Goal: Obtain resource: Download file/media

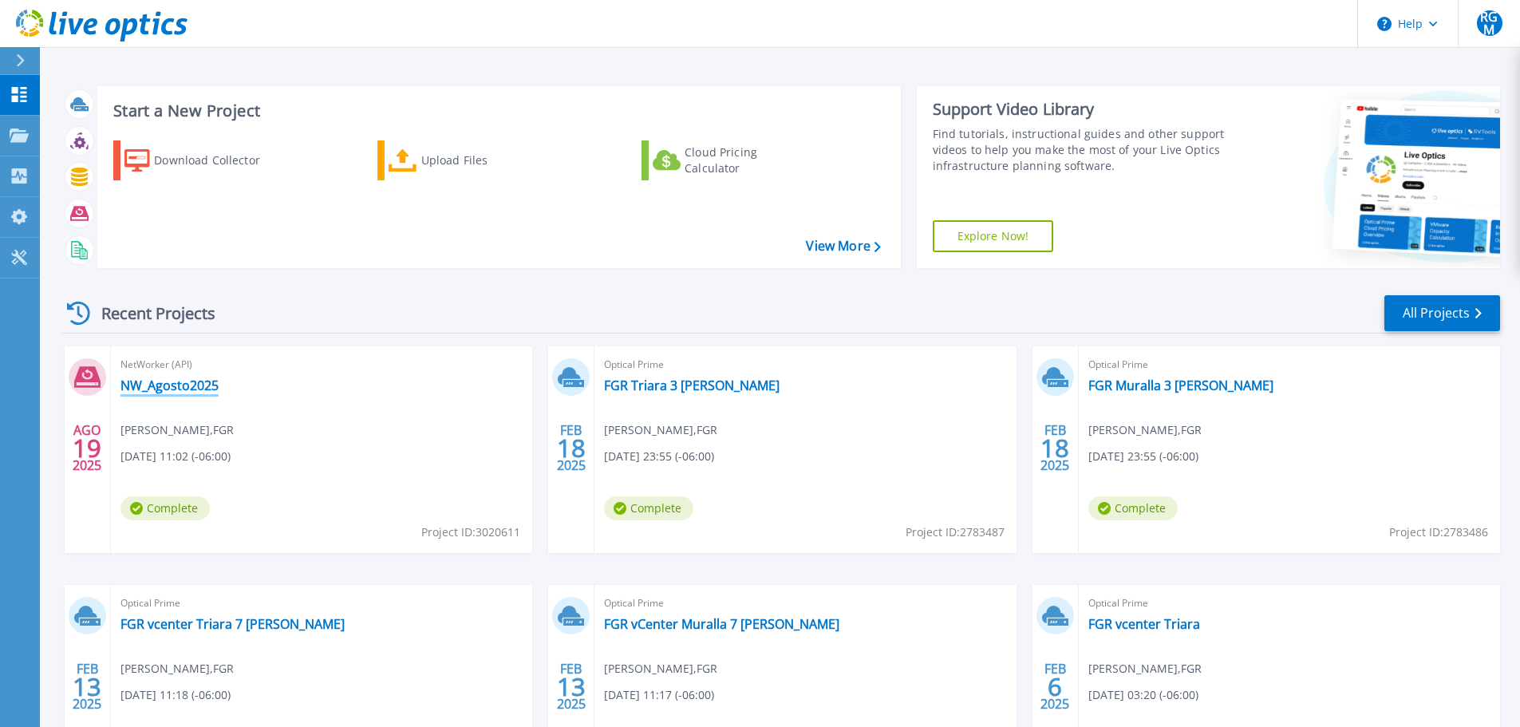
click at [173, 389] on link "NW_Agosto2025" at bounding box center [170, 385] width 98 height 16
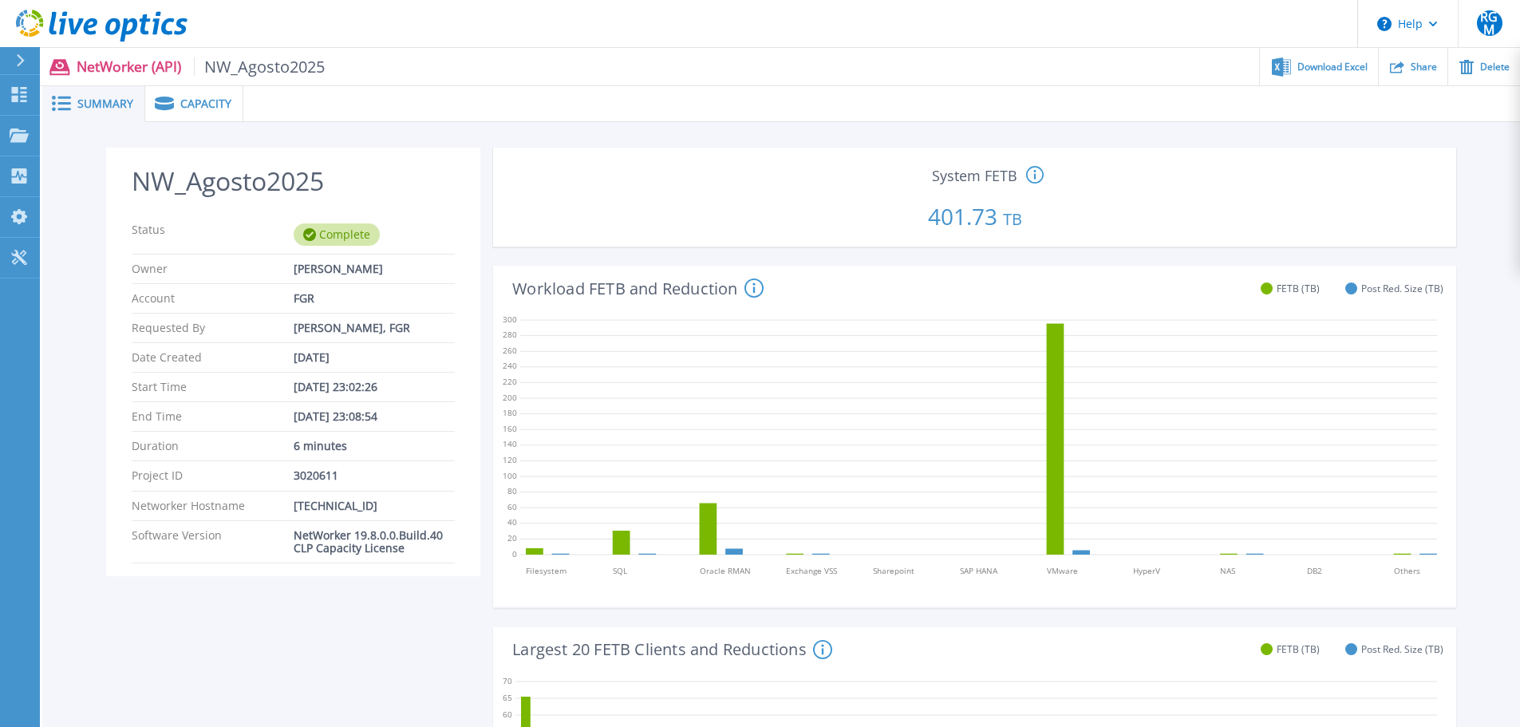
click at [197, 113] on div "Capacity" at bounding box center [194, 104] width 98 height 36
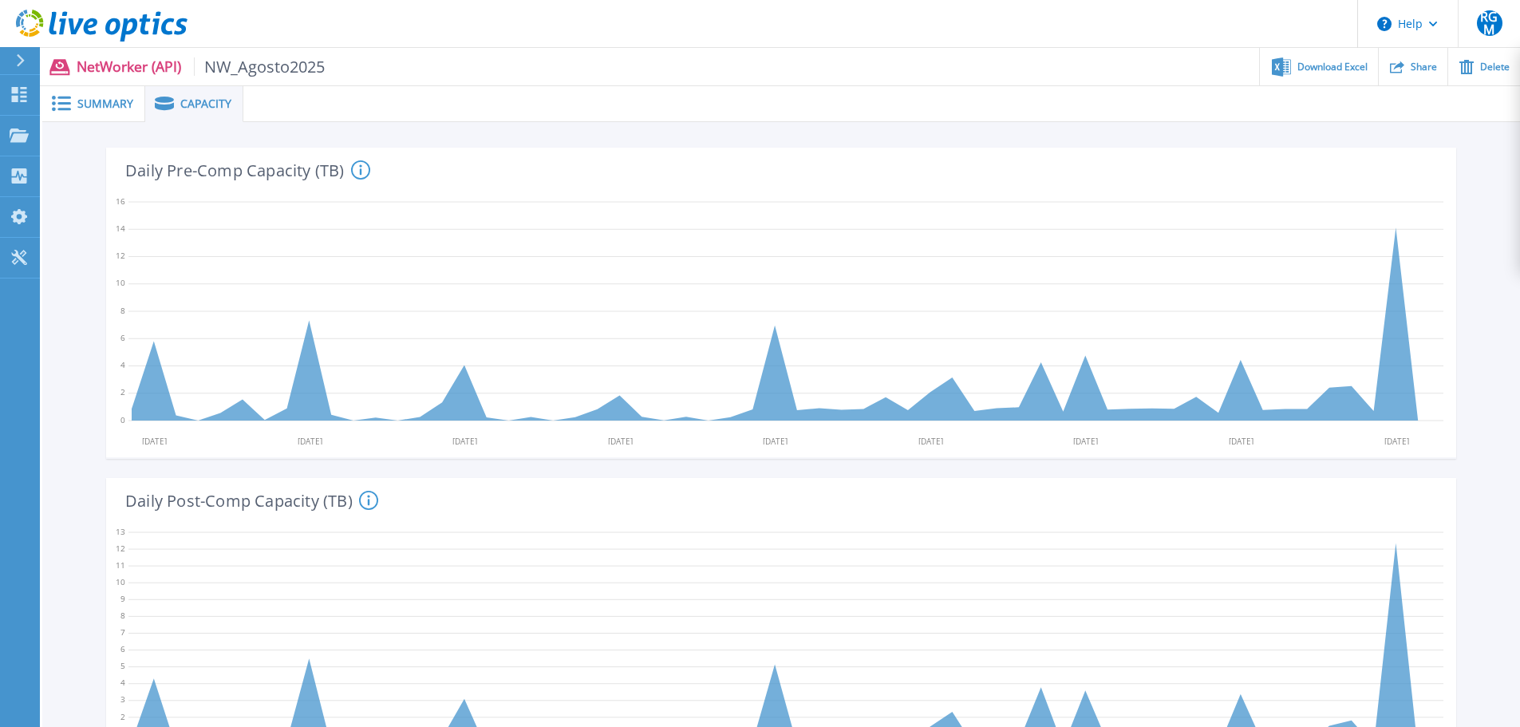
click at [93, 106] on span "Summary" at bounding box center [105, 103] width 56 height 11
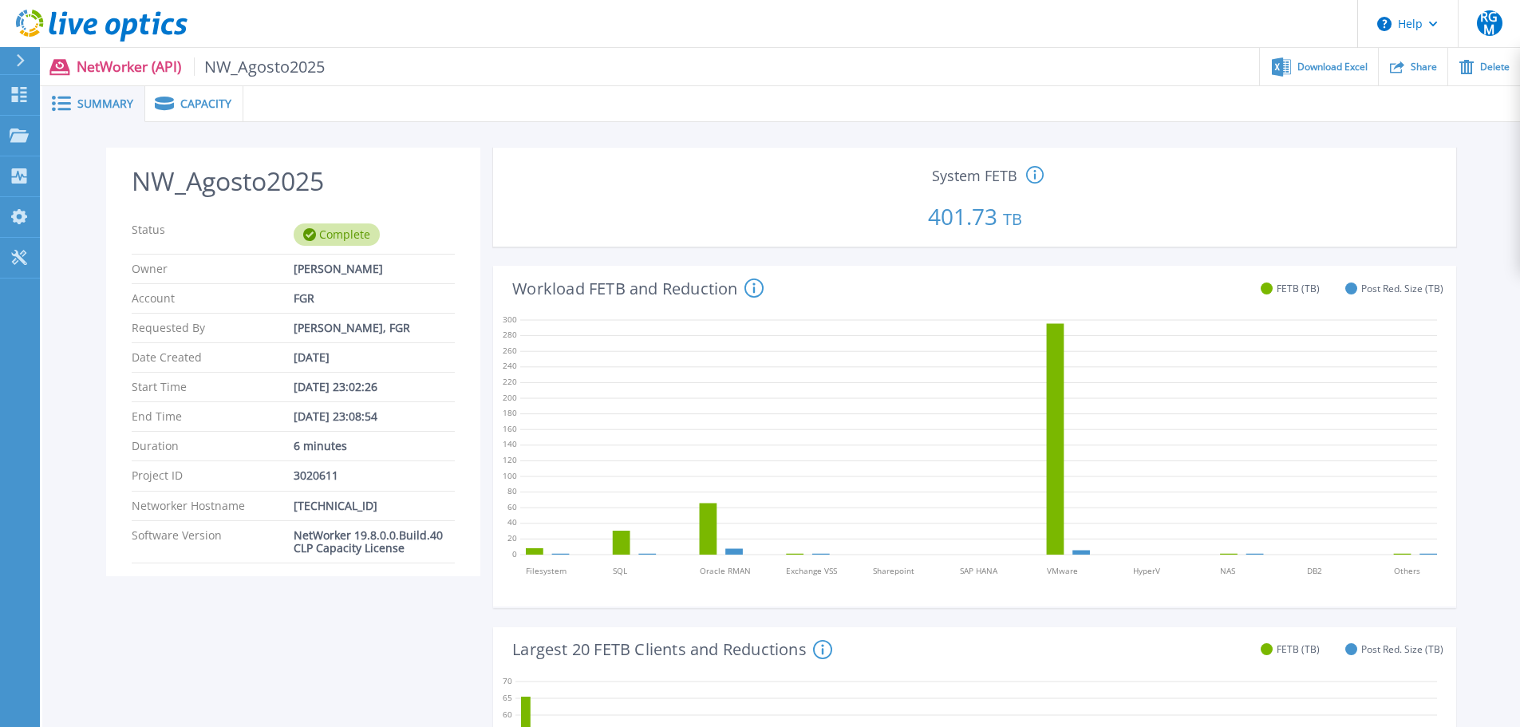
click at [189, 93] on div "Capacity" at bounding box center [194, 104] width 98 height 36
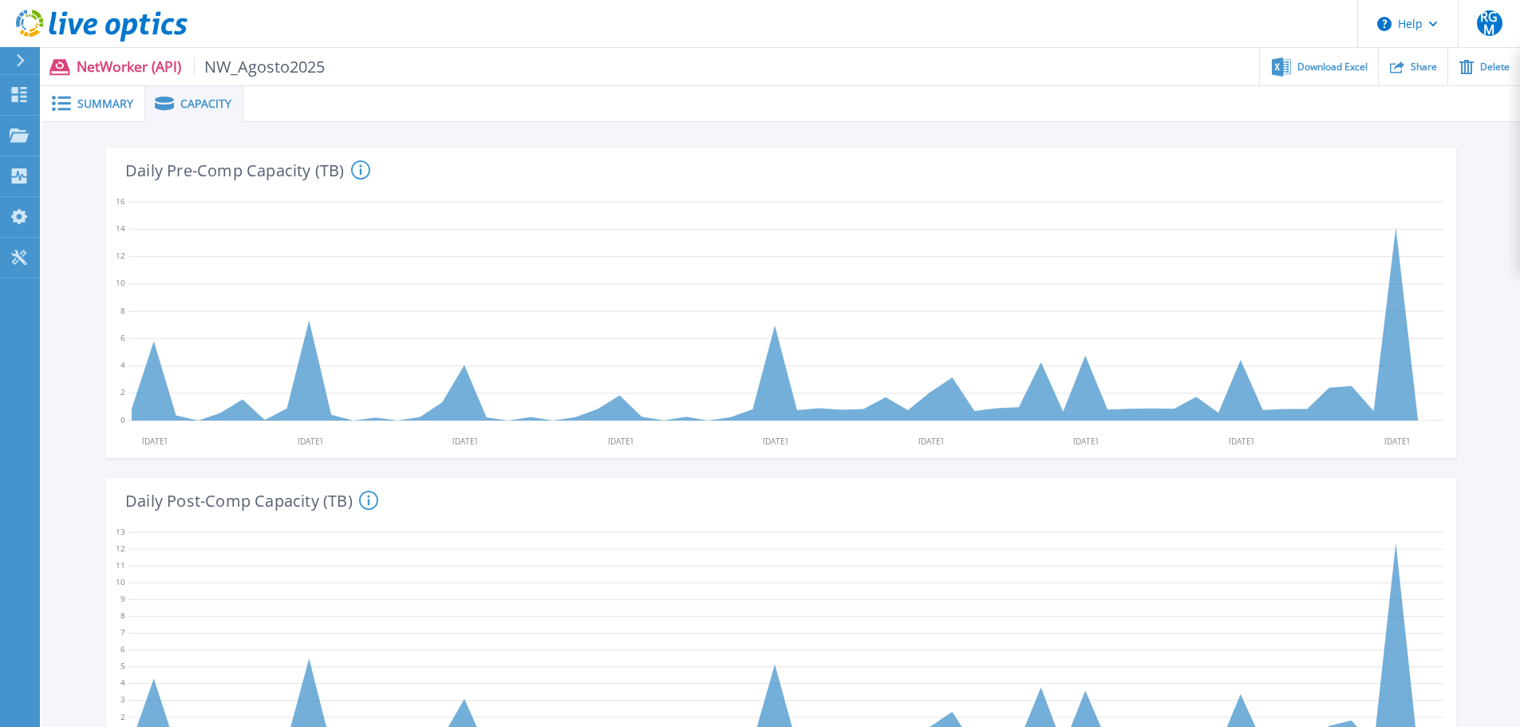
click at [364, 167] on icon at bounding box center [360, 169] width 19 height 19
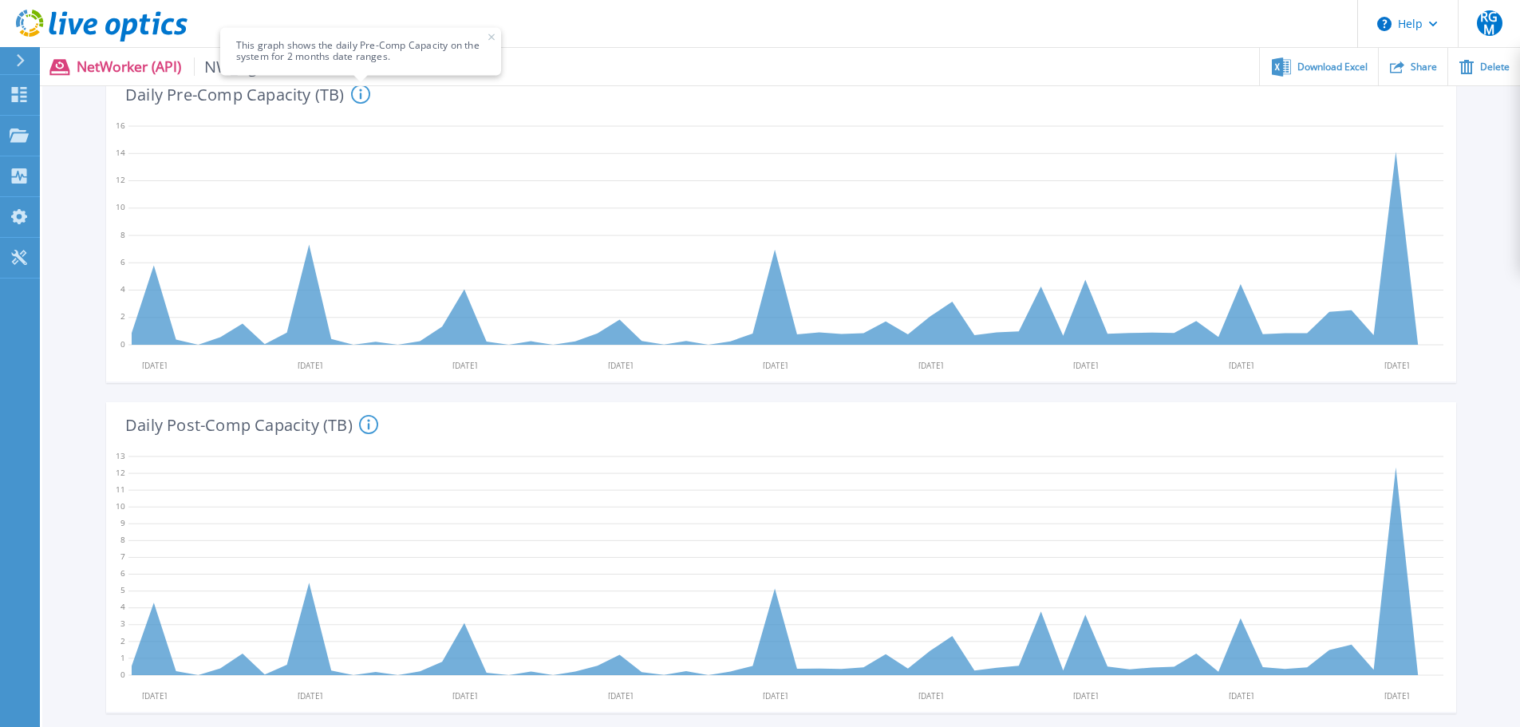
scroll to position [80, 0]
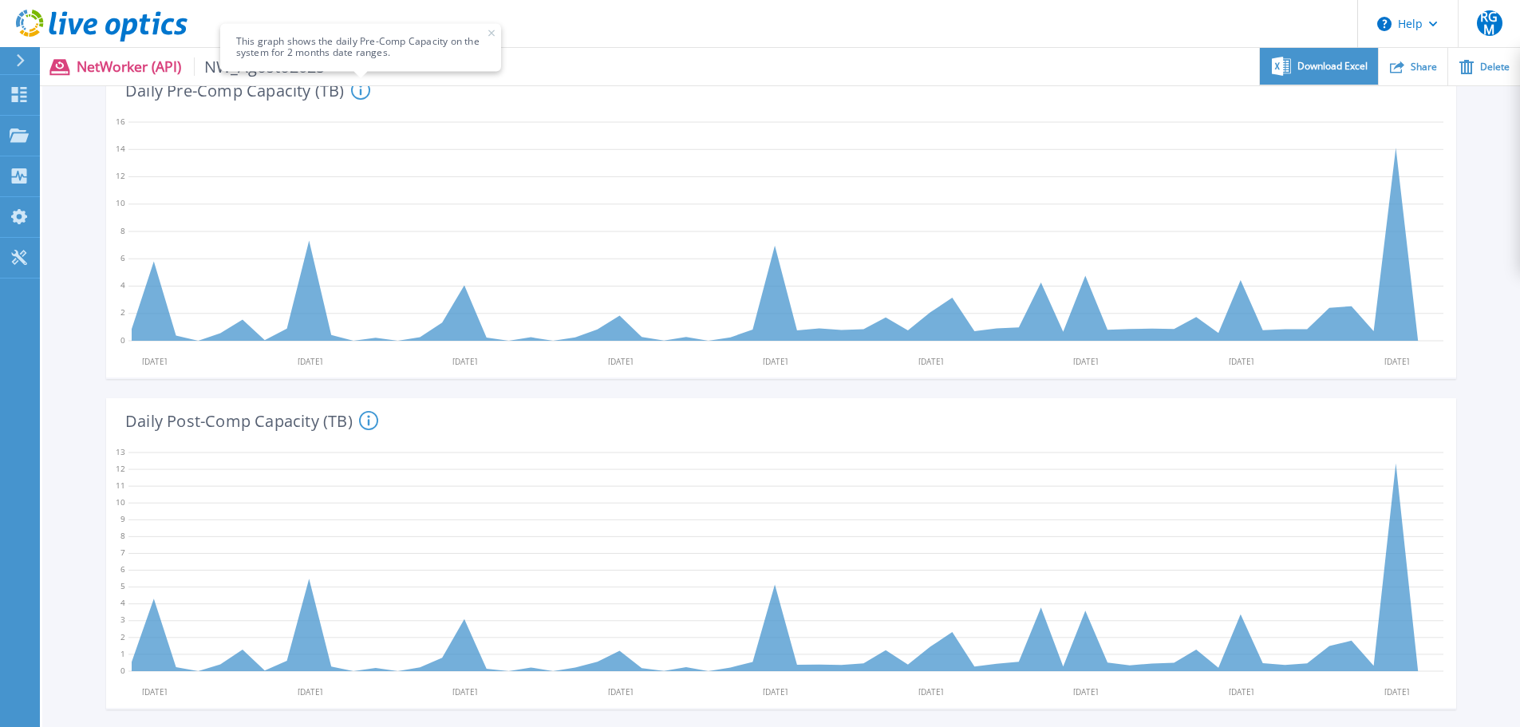
click at [1334, 71] on span "Download Excel" at bounding box center [1333, 66] width 70 height 10
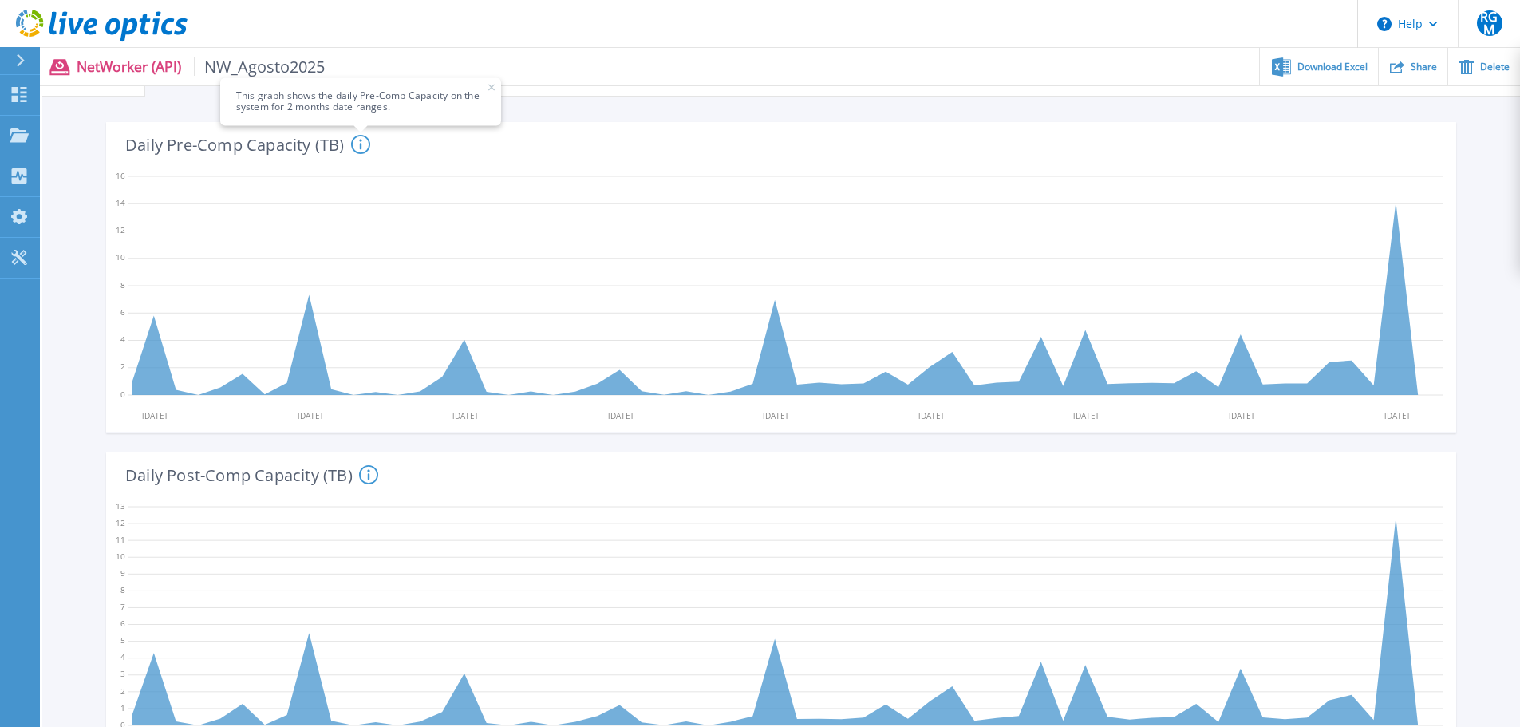
scroll to position [0, 0]
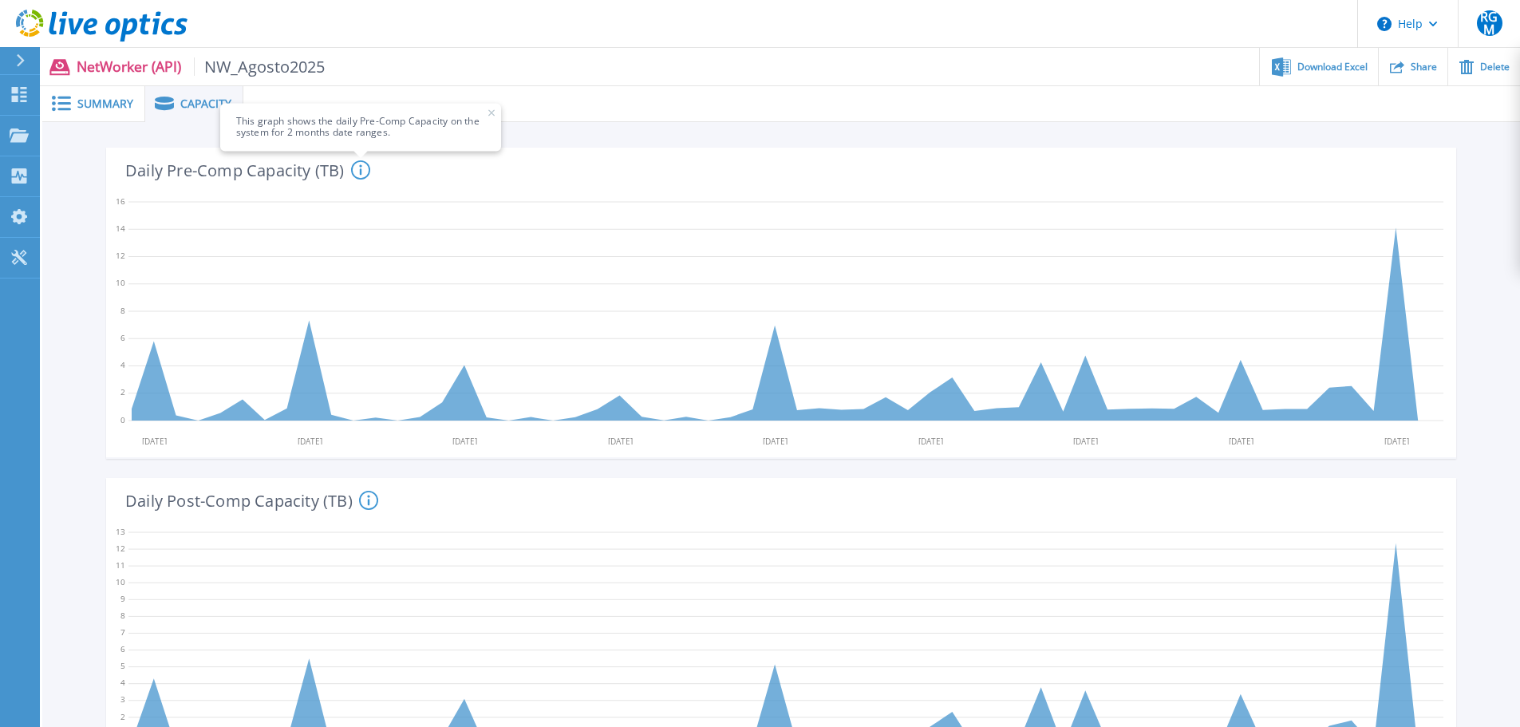
click at [116, 116] on div "Summary" at bounding box center [93, 104] width 103 height 36
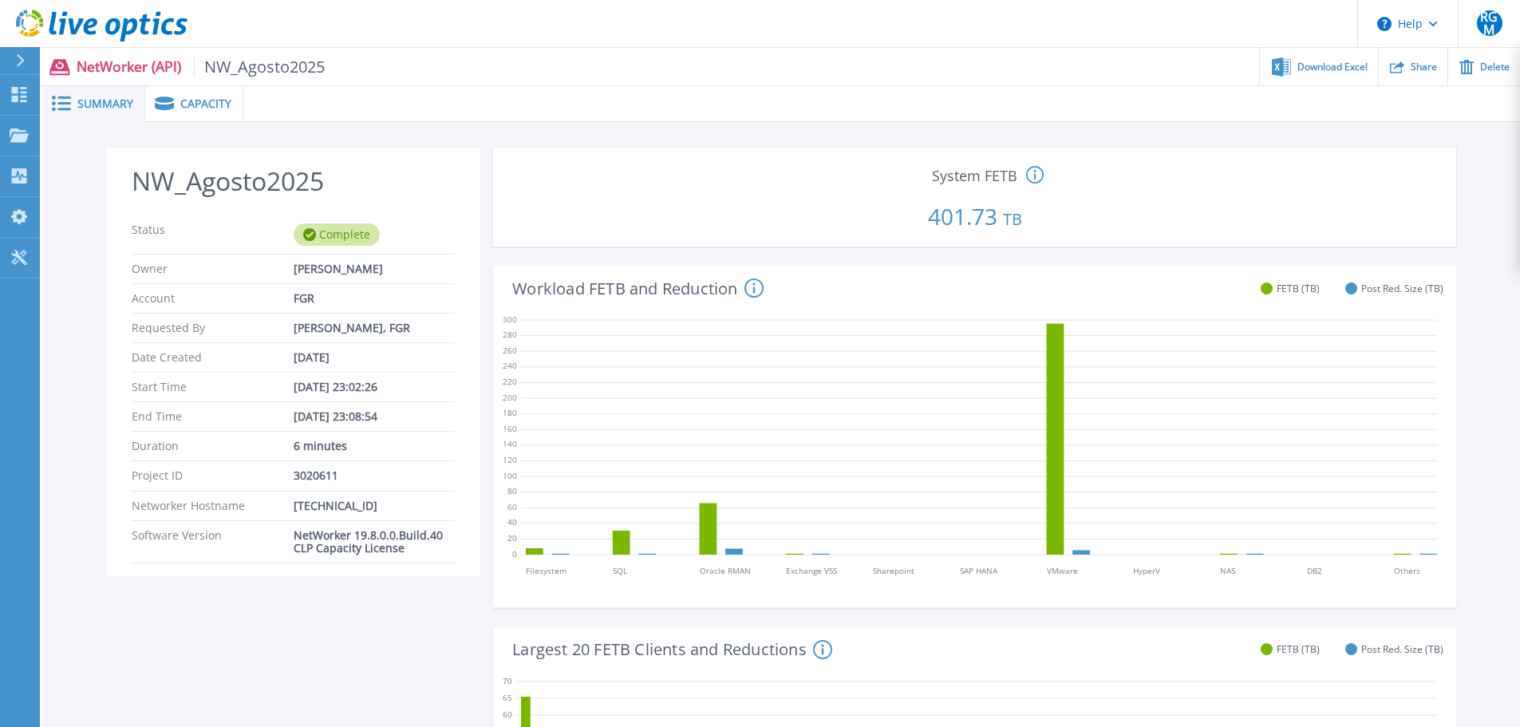
drag, startPoint x: 986, startPoint y: 215, endPoint x: 896, endPoint y: 215, distance: 89.4
click at [896, 215] on p "401.73 TB" at bounding box center [975, 213] width 950 height 54
click at [1133, 213] on p "401.73 TB" at bounding box center [975, 213] width 950 height 54
